Goal: Information Seeking & Learning: Learn about a topic

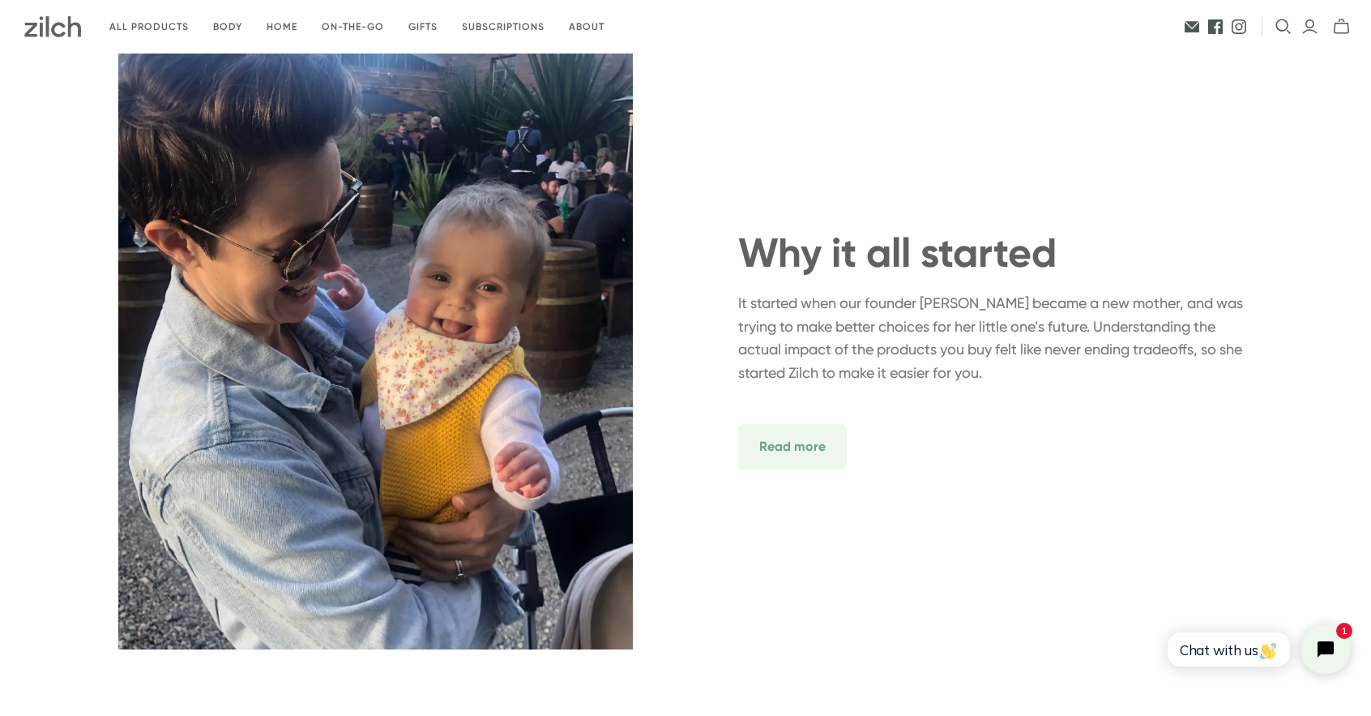
scroll to position [4674, 0]
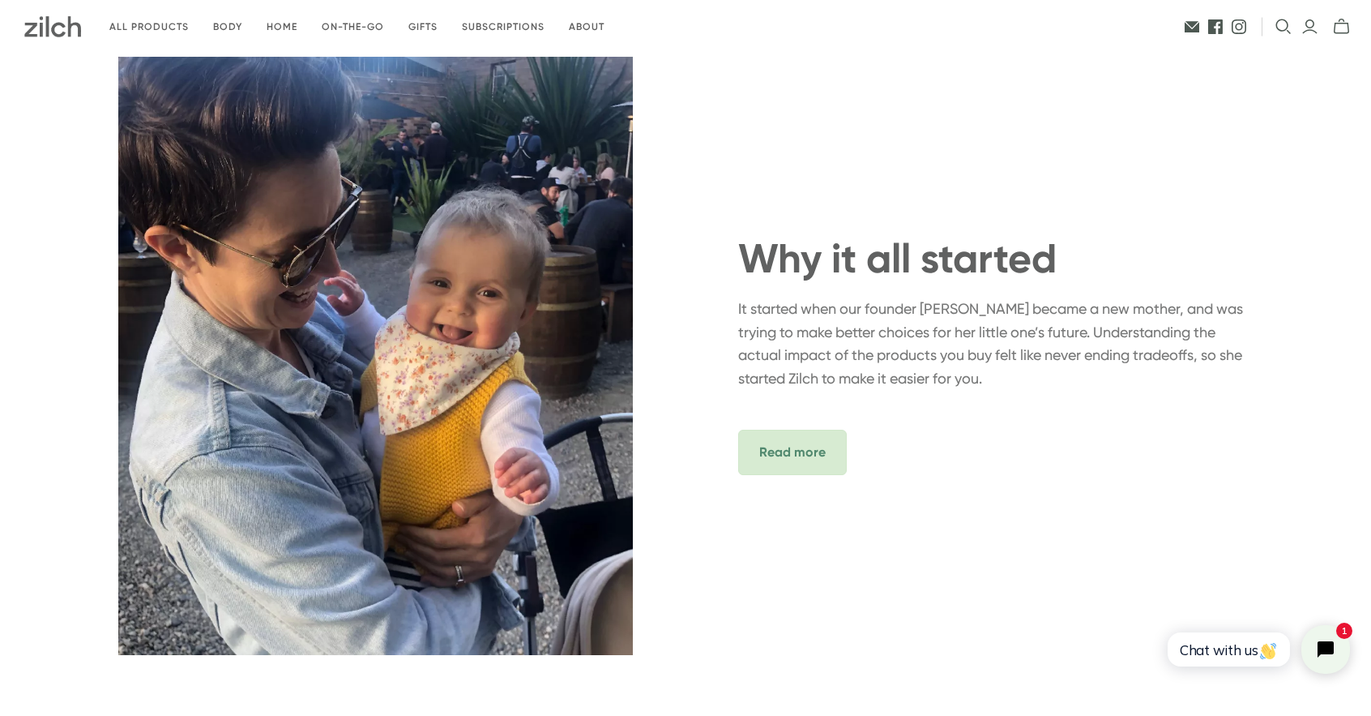
click at [792, 456] on span "Read more" at bounding box center [792, 452] width 109 height 45
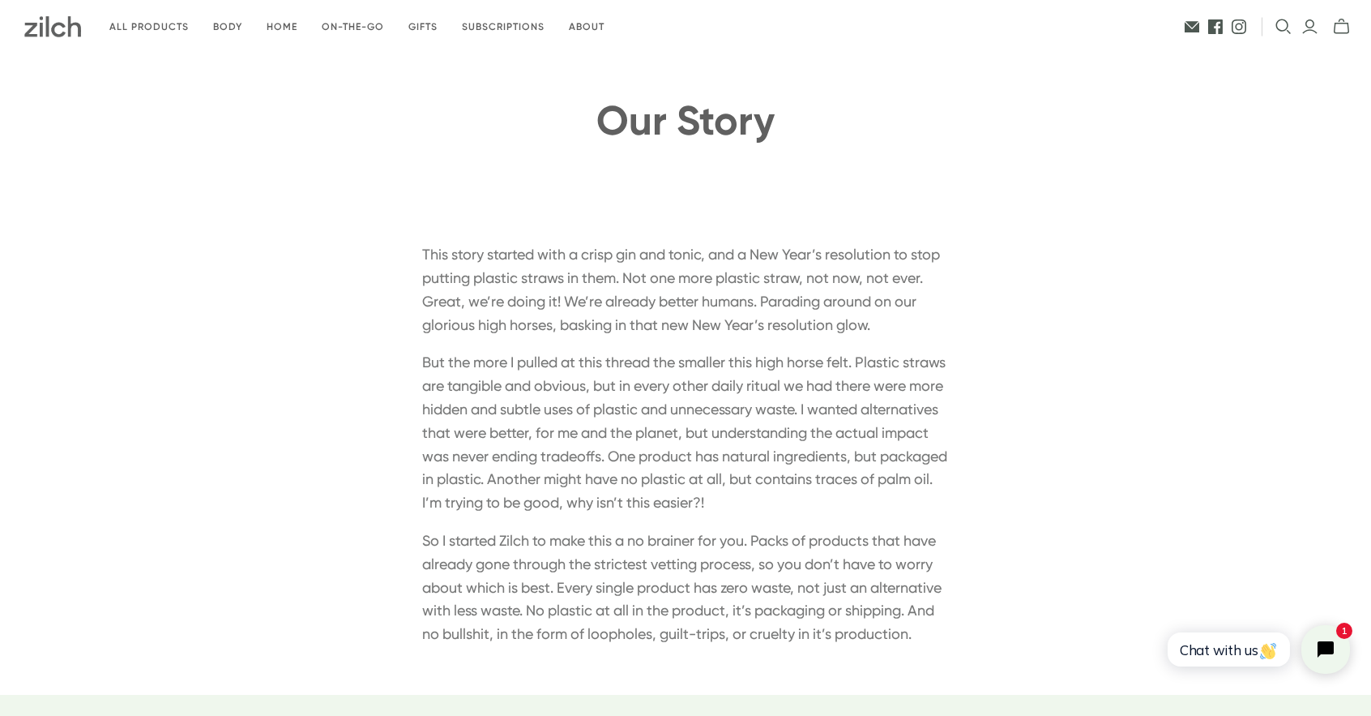
click at [52, 24] on img at bounding box center [52, 26] width 57 height 21
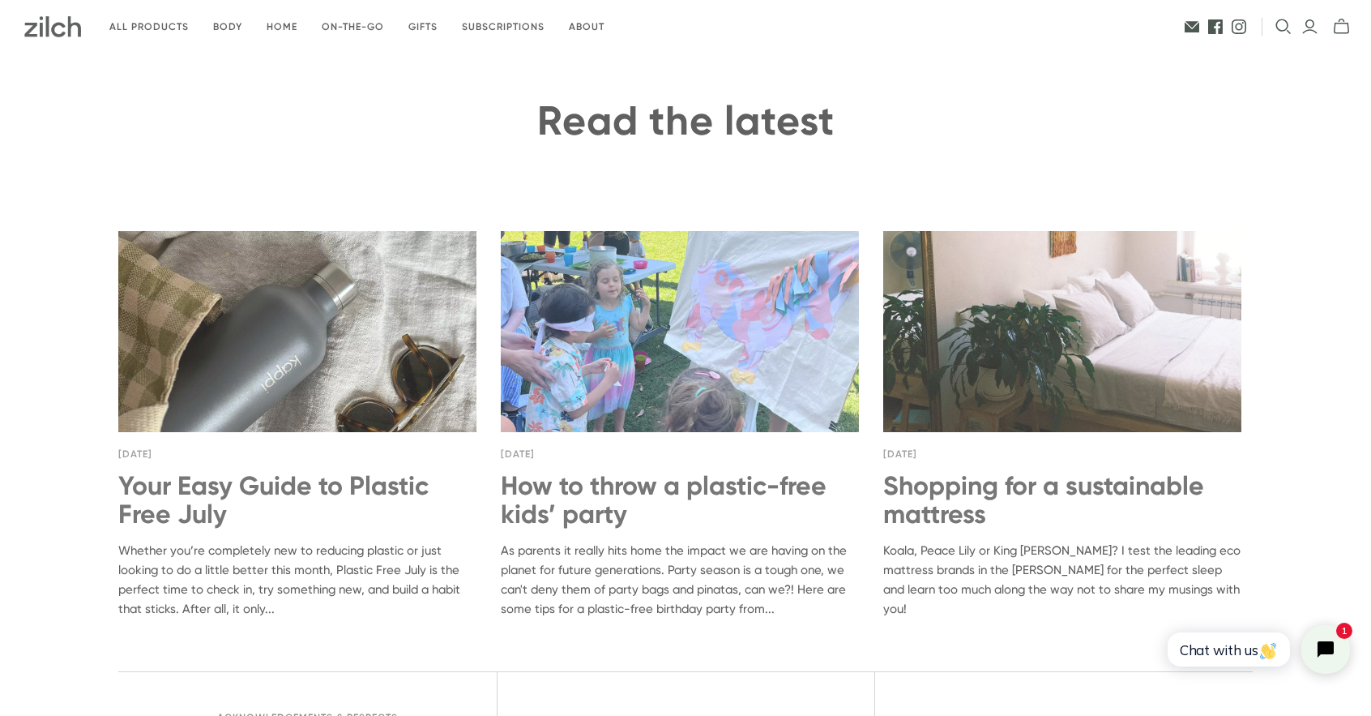
scroll to position [6192, 0]
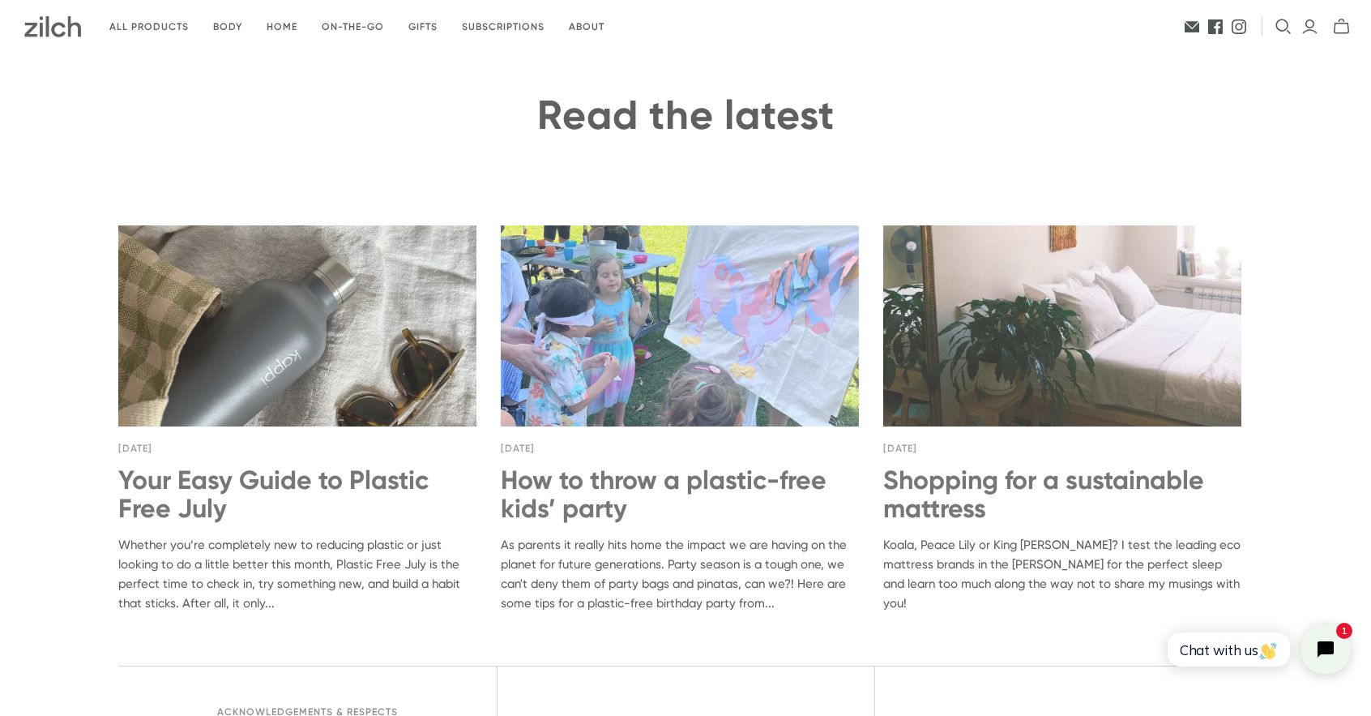
click at [1049, 350] on img at bounding box center [1062, 325] width 358 height 200
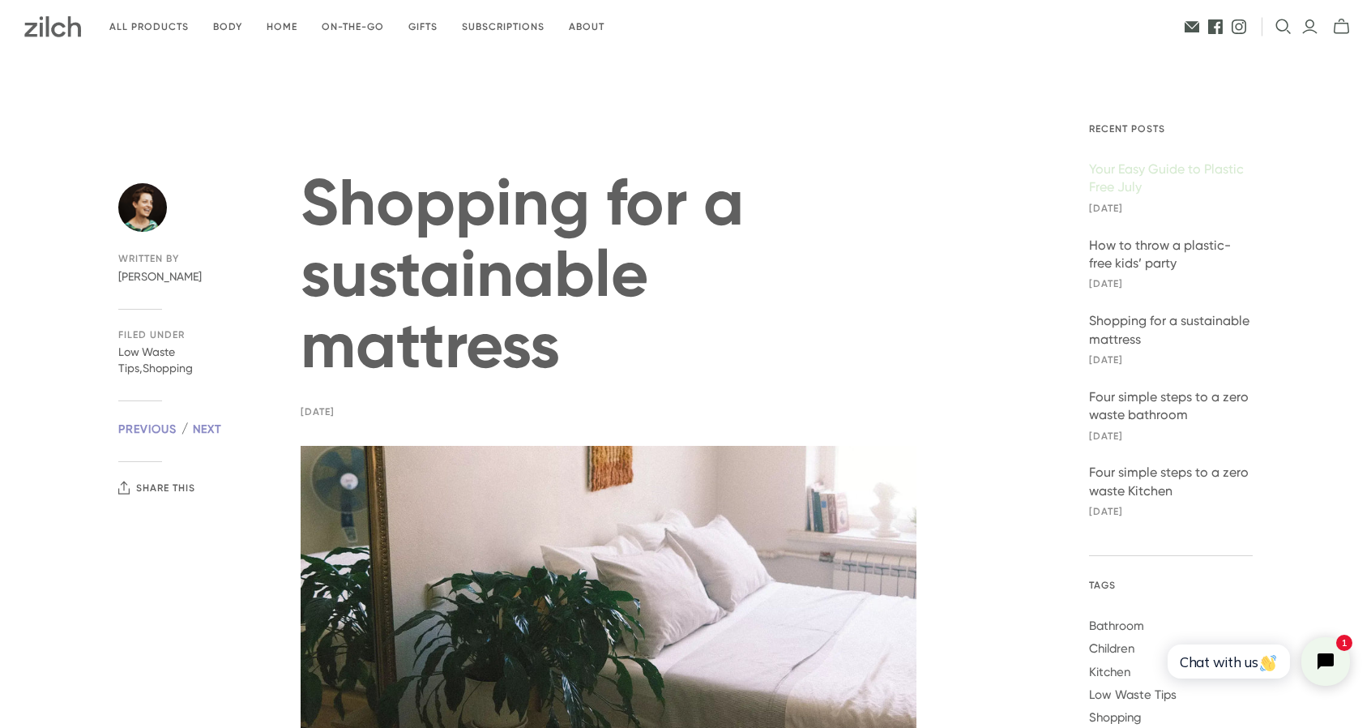
click at [1198, 173] on link "Your Easy Guide to Plastic Free July" at bounding box center [1171, 178] width 164 height 36
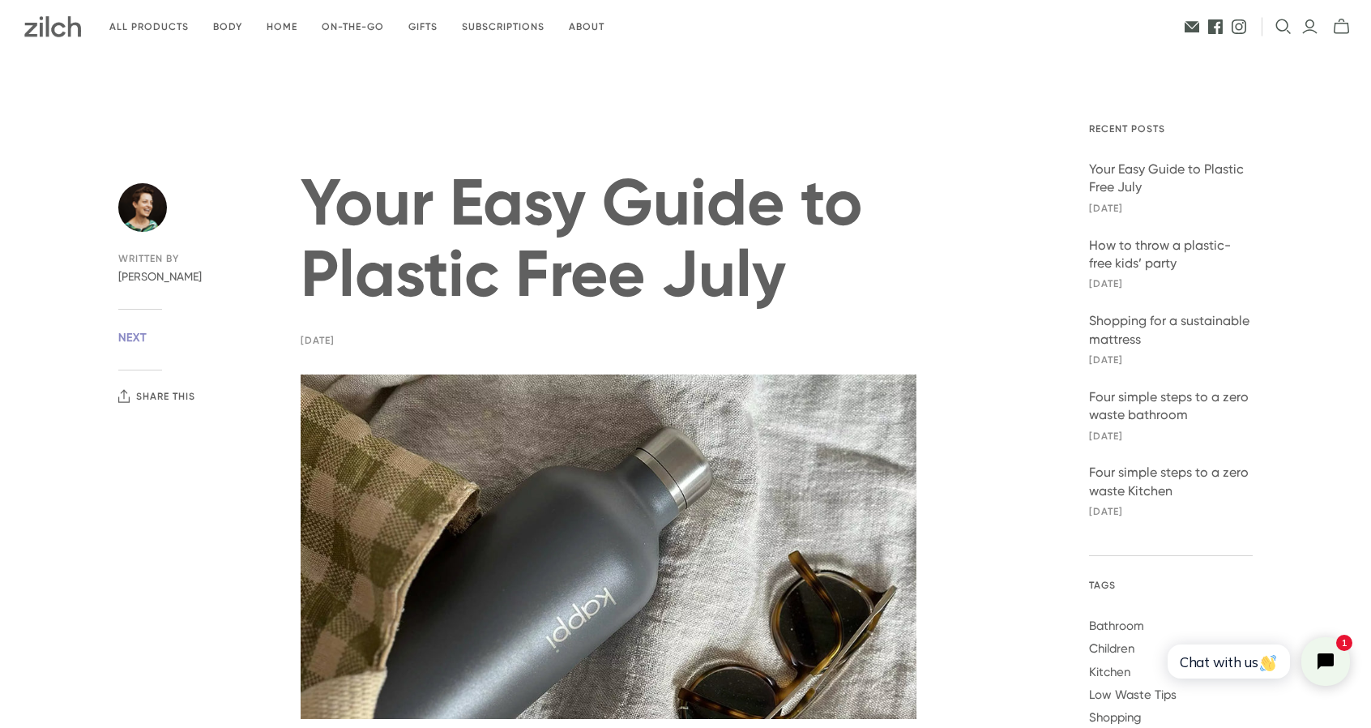
click at [61, 19] on img at bounding box center [52, 26] width 57 height 21
